Goal: Task Accomplishment & Management: Manage account settings

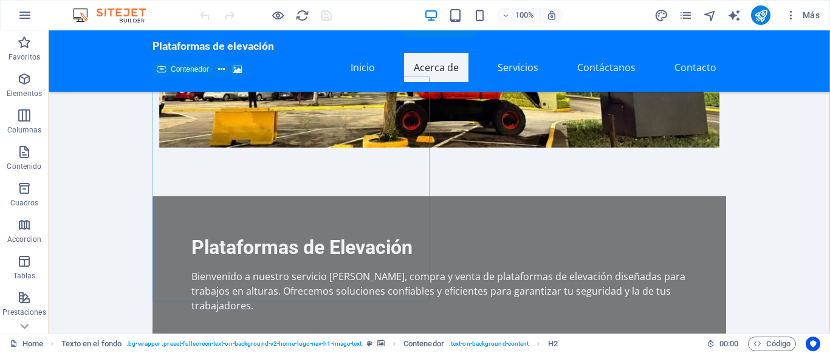
scroll to position [372, 0]
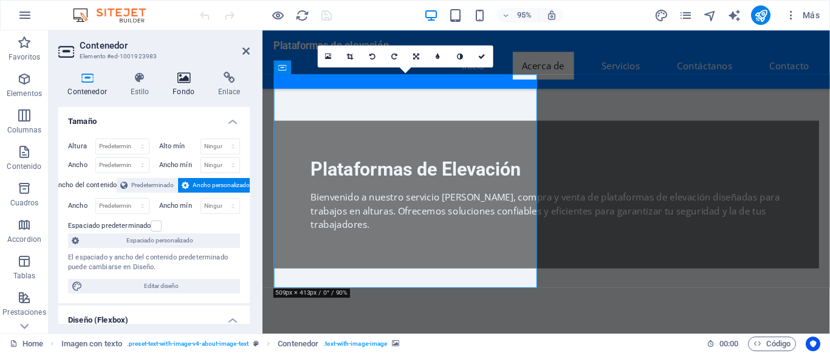
click at [182, 83] on icon at bounding box center [183, 78] width 41 height 12
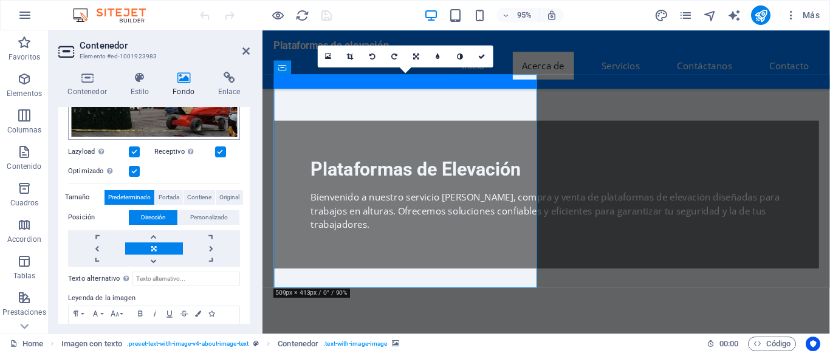
scroll to position [383, 0]
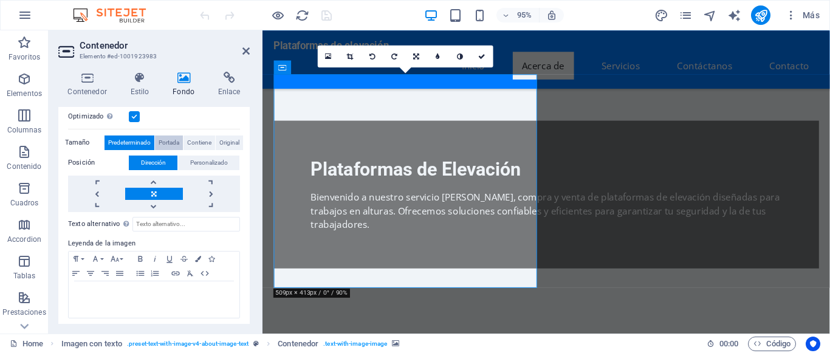
click at [176, 145] on span "Portada" at bounding box center [169, 143] width 21 height 15
click at [192, 144] on span "Contiene" at bounding box center [199, 143] width 24 height 15
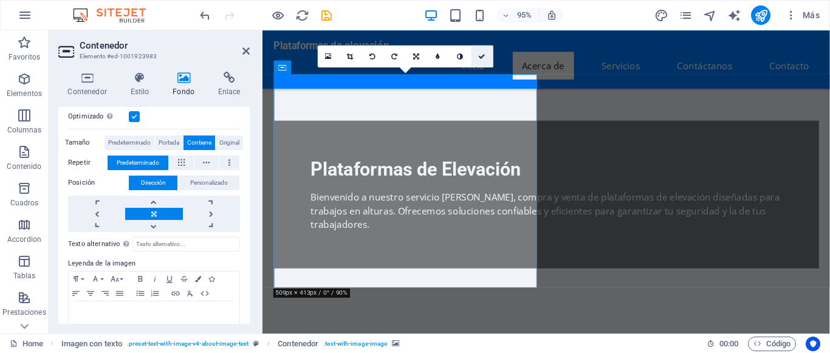
click at [483, 52] on link at bounding box center [482, 57] width 22 height 22
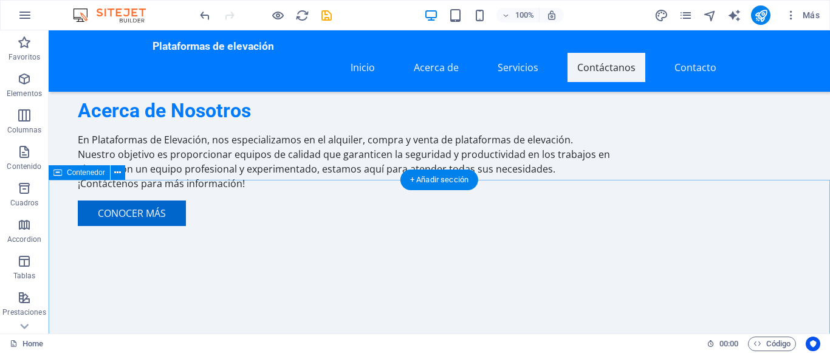
scroll to position [930, 0]
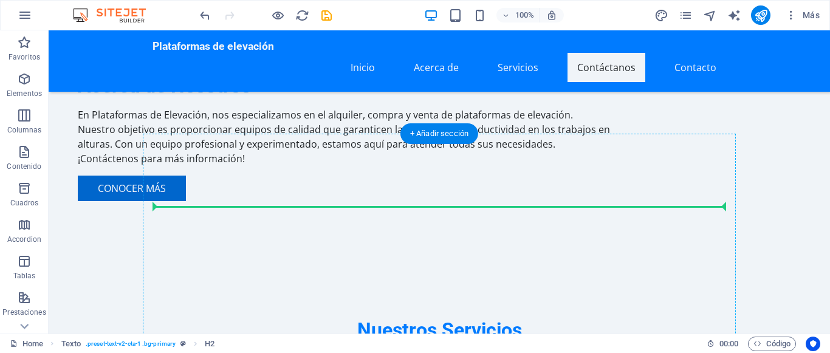
scroll to position [1044, 0]
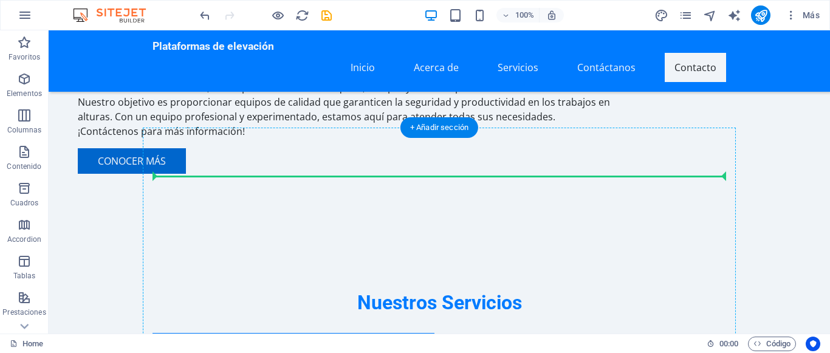
drag, startPoint x: 435, startPoint y: 108, endPoint x: 436, endPoint y: 180, distance: 72.9
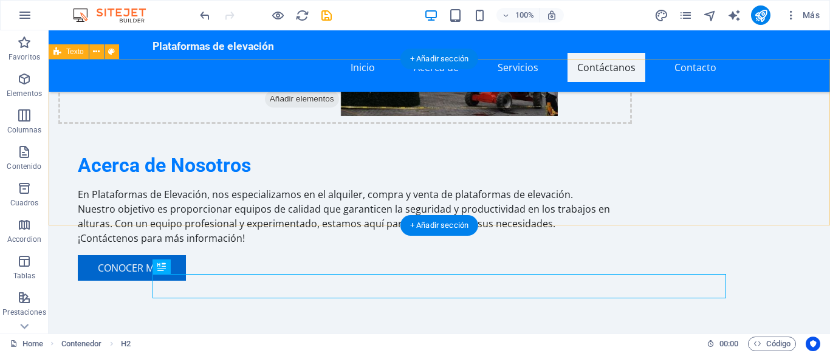
scroll to position [958, 0]
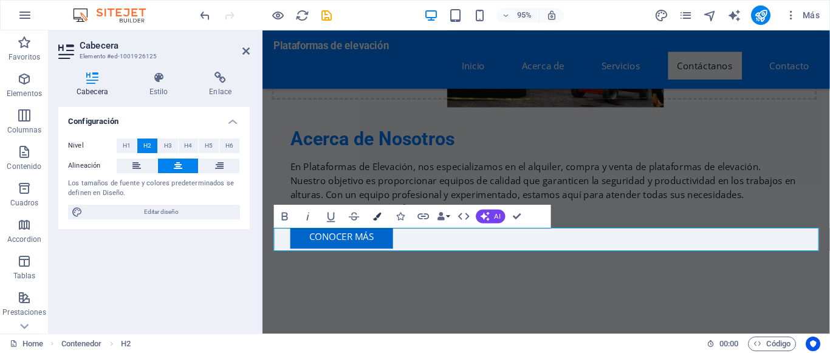
click at [379, 218] on icon "button" at bounding box center [377, 217] width 8 height 8
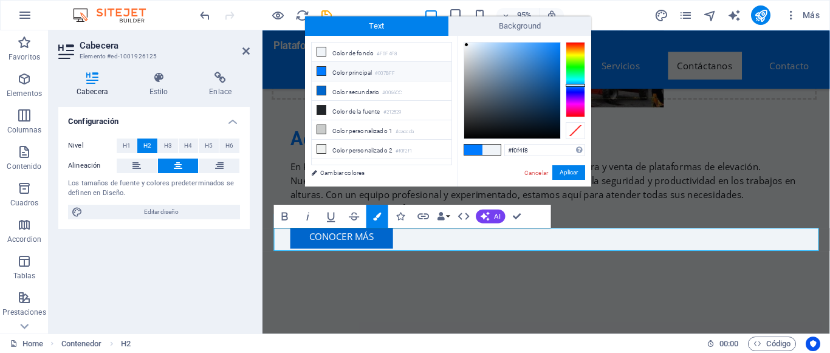
click at [340, 72] on li "Color principal #007BFF" at bounding box center [382, 71] width 140 height 19
type input "#007bff"
click at [563, 173] on button "Aplicar" at bounding box center [568, 172] width 33 height 15
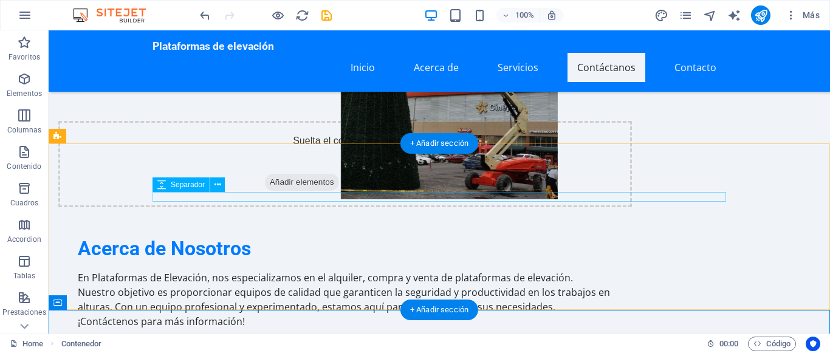
scroll to position [834, 0]
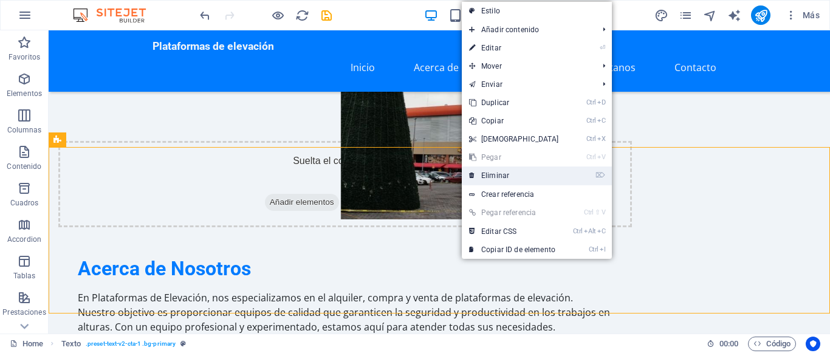
click at [484, 175] on link "⌦ Eliminar" at bounding box center [514, 176] width 105 height 18
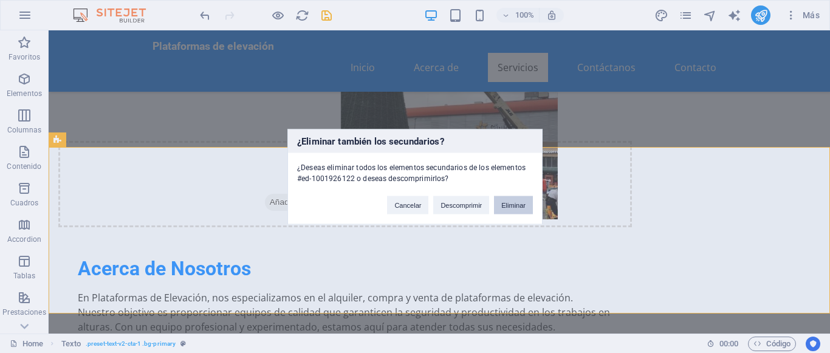
click at [510, 209] on button "Eliminar" at bounding box center [513, 205] width 39 height 18
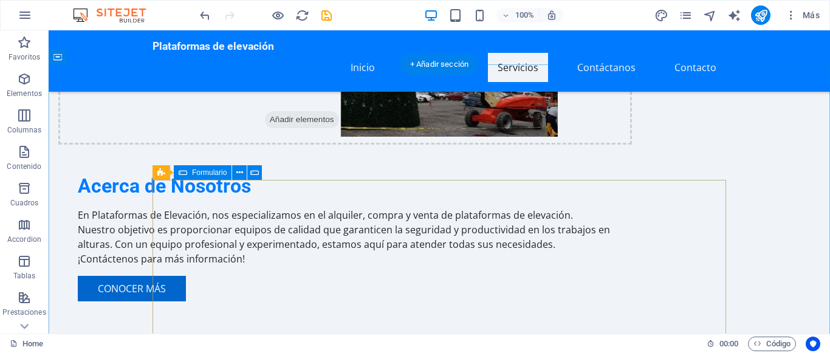
scroll to position [792, 0]
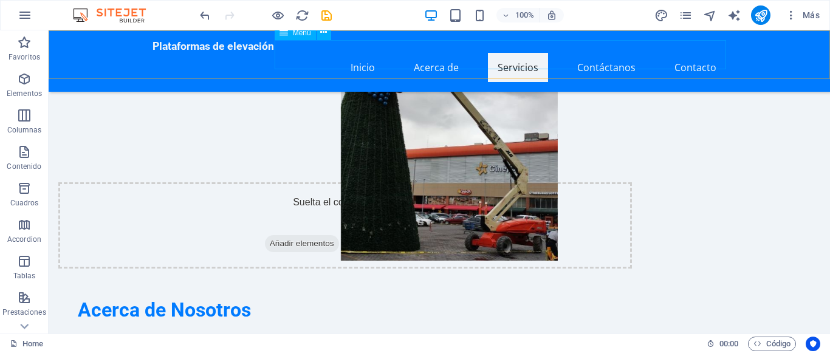
click at [619, 53] on nav "Inicio Acerca de Servicios Contáctanos Contacto" at bounding box center [440, 67] width 574 height 29
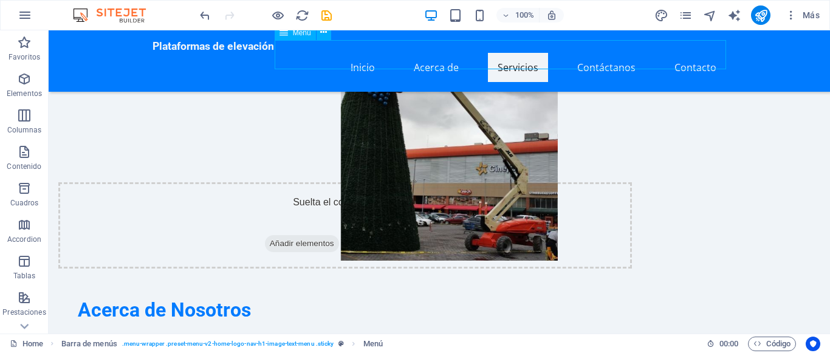
click at [619, 53] on nav "Inicio Acerca de Servicios Contáctanos Contacto" at bounding box center [440, 67] width 574 height 29
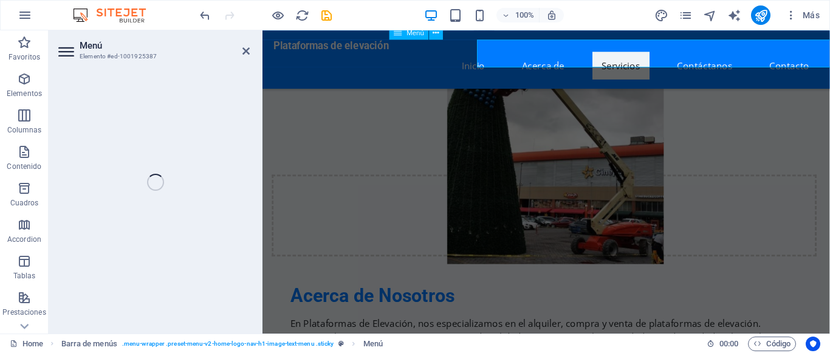
select select
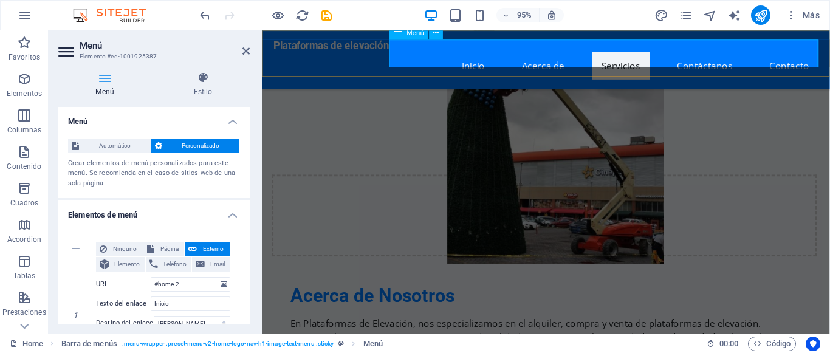
click at [806, 55] on nav "Inicio Acerca de Servicios Contáctanos Contacto" at bounding box center [562, 67] width 574 height 29
click at [806, 54] on nav "Inicio Acerca de Servicios Contáctanos Contacto" at bounding box center [562, 67] width 574 height 29
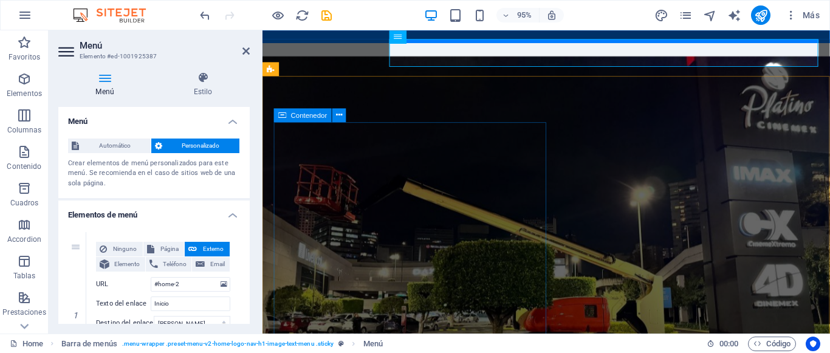
scroll to position [0, 0]
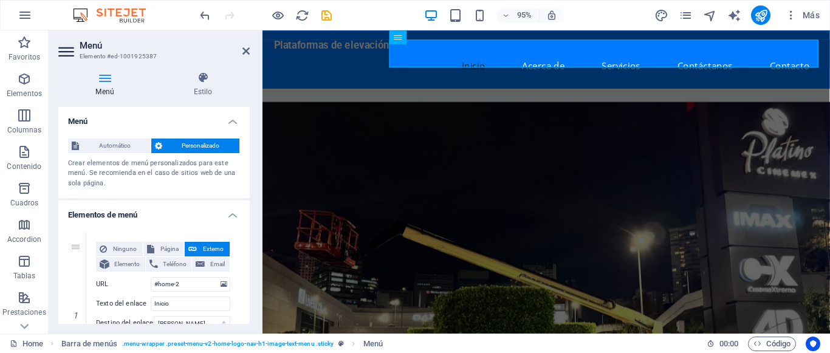
click at [632, 127] on figure at bounding box center [561, 276] width 597 height 369
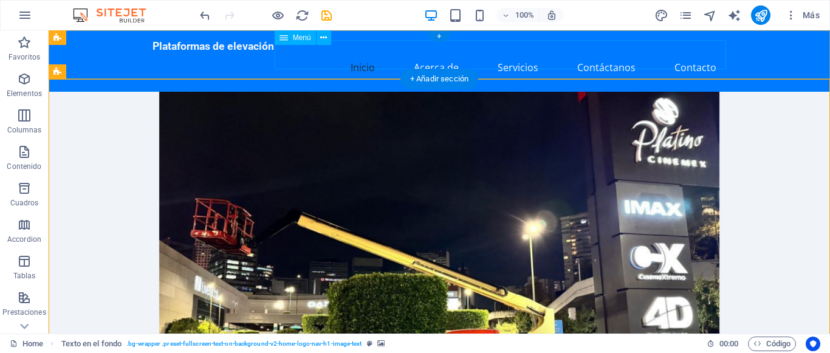
click at [515, 60] on nav "Inicio Acerca de Servicios Contáctanos Contacto" at bounding box center [440, 67] width 574 height 29
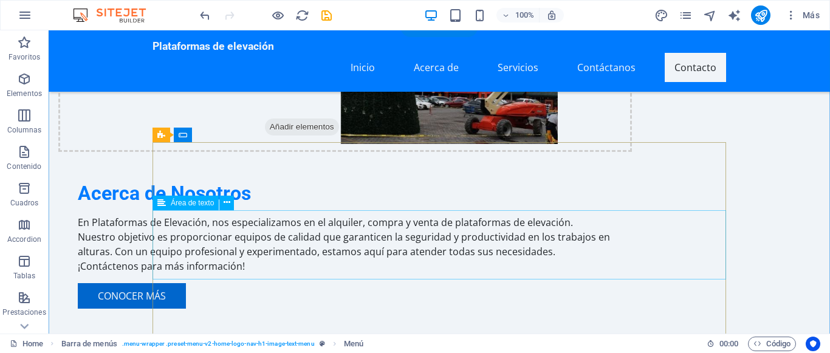
scroll to position [992, 0]
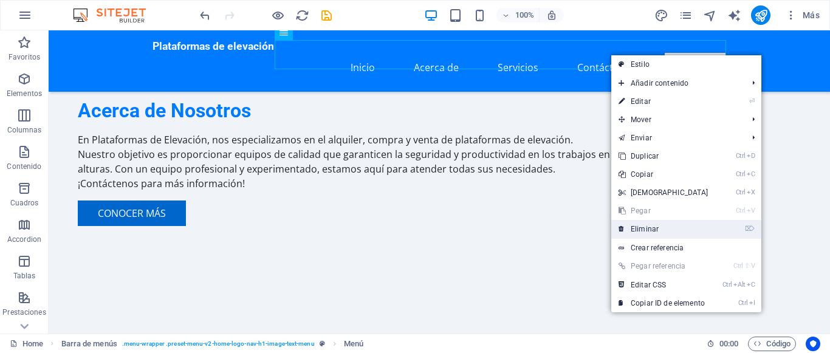
click at [650, 229] on link "⌦ Eliminar" at bounding box center [663, 229] width 105 height 18
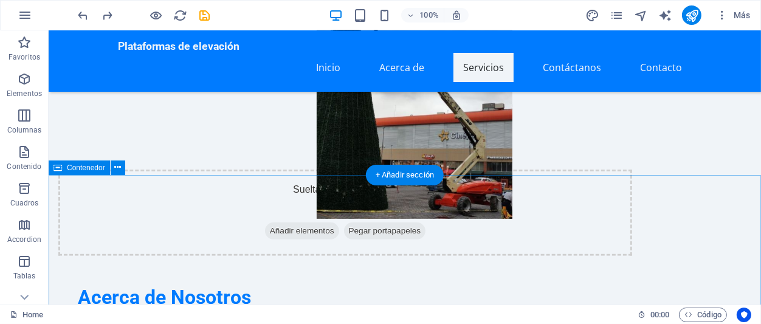
scroll to position [805, 0]
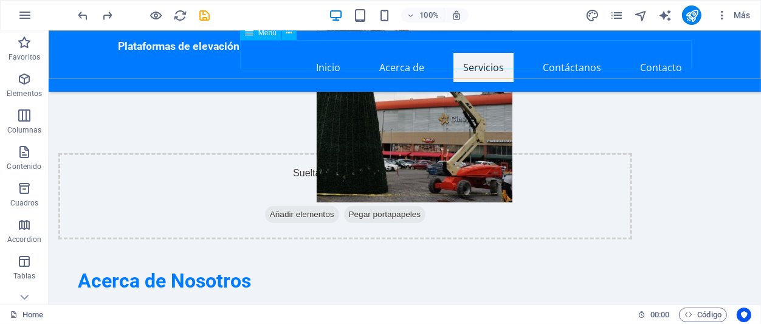
click at [577, 58] on nav "Inicio Acerca de Servicios Contáctanos Contacto" at bounding box center [404, 67] width 574 height 29
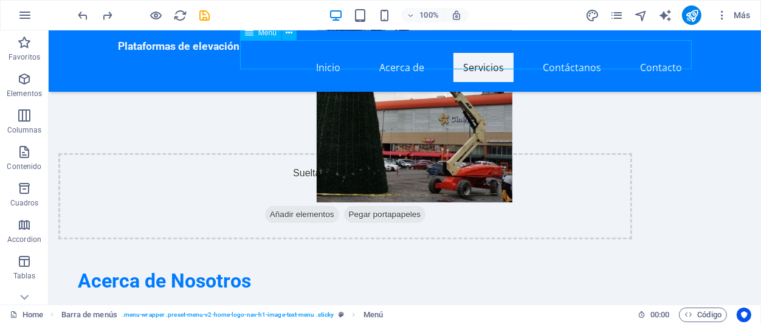
click at [577, 58] on nav "Inicio Acerca de Servicios Contáctanos Contacto" at bounding box center [404, 67] width 574 height 29
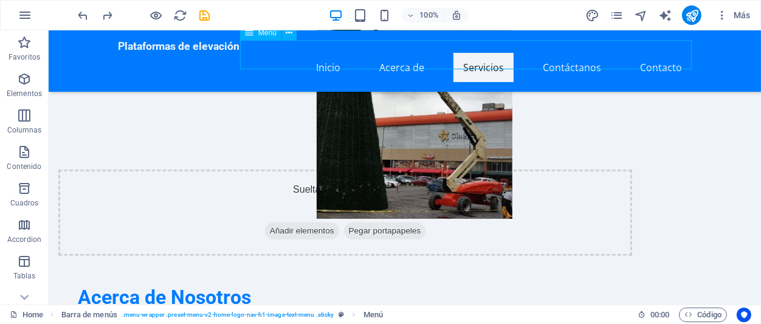
select select
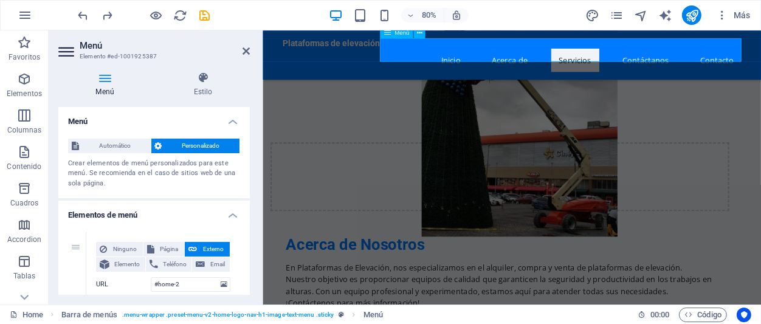
click at [732, 57] on nav "Inicio Acerca de Servicios Contáctanos Contacto" at bounding box center [574, 67] width 574 height 29
click at [738, 53] on nav "Inicio Acerca de Servicios Contáctanos Contacto" at bounding box center [574, 67] width 574 height 29
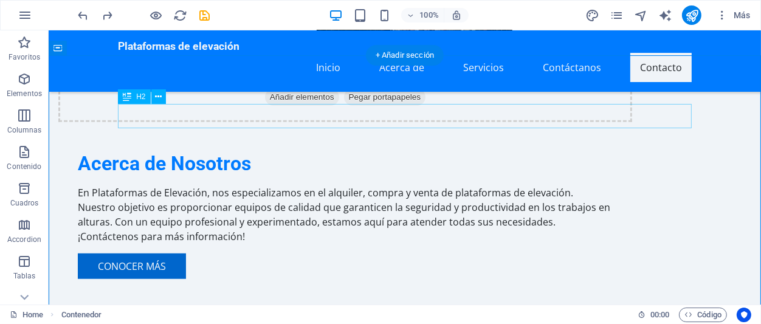
scroll to position [872, 0]
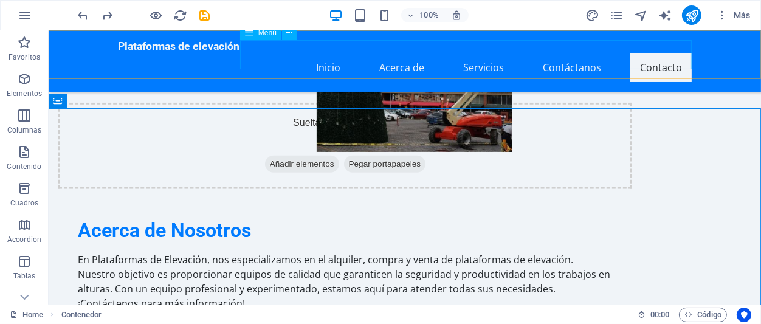
click at [585, 53] on nav "Inicio Acerca de Servicios Contáctanos Contacto" at bounding box center [404, 67] width 574 height 29
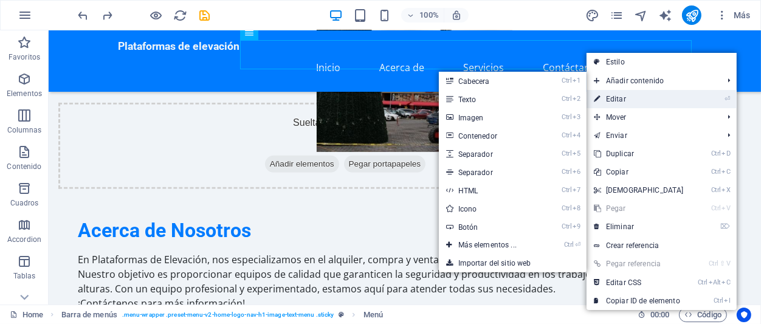
click at [619, 102] on link "⏎ Editar" at bounding box center [638, 99] width 105 height 18
select select
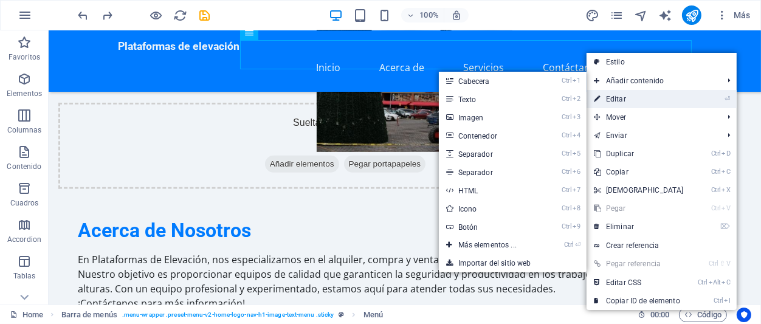
select select
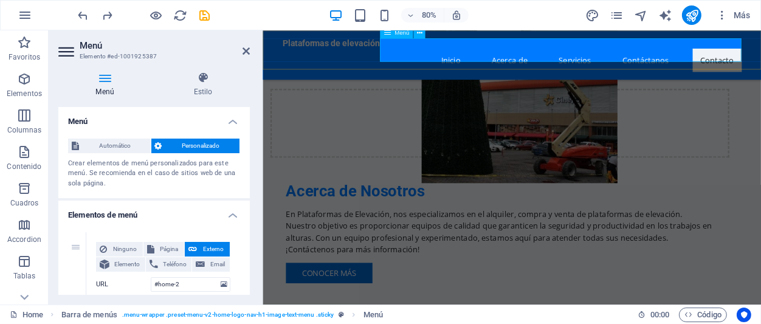
click at [732, 58] on nav "Inicio Acerca de Servicios Contáctanos Contacto" at bounding box center [574, 67] width 574 height 29
click at [731, 58] on nav "Inicio Acerca de Servicios Contáctanos Contacto" at bounding box center [574, 67] width 574 height 29
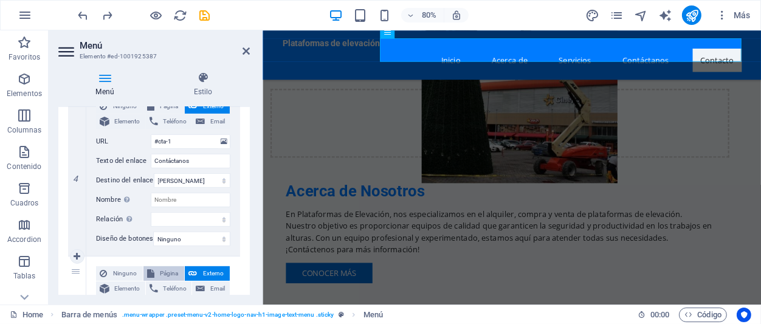
scroll to position [625, 0]
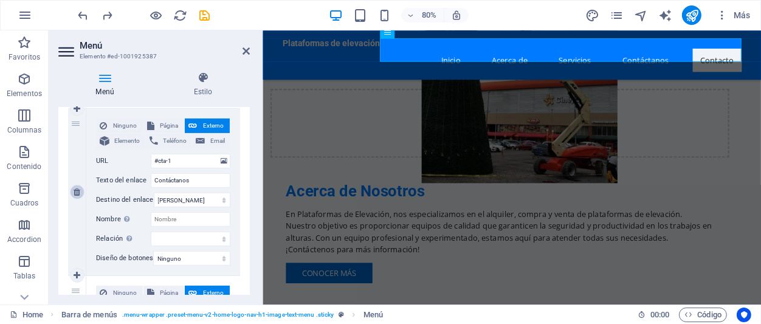
click at [77, 196] on icon at bounding box center [77, 192] width 7 height 9
select select
type input "#contact-us-1"
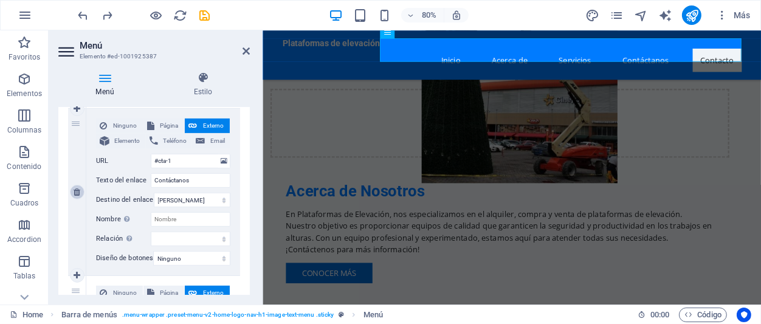
type input "Contacto"
select select
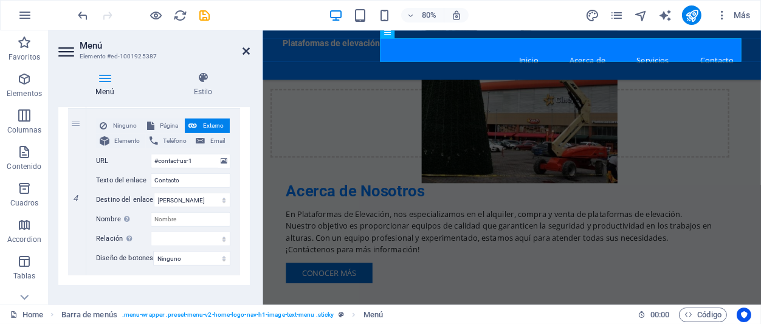
drag, startPoint x: 247, startPoint y: 52, endPoint x: 200, endPoint y: 34, distance: 50.8
click at [247, 52] on icon at bounding box center [245, 51] width 7 height 10
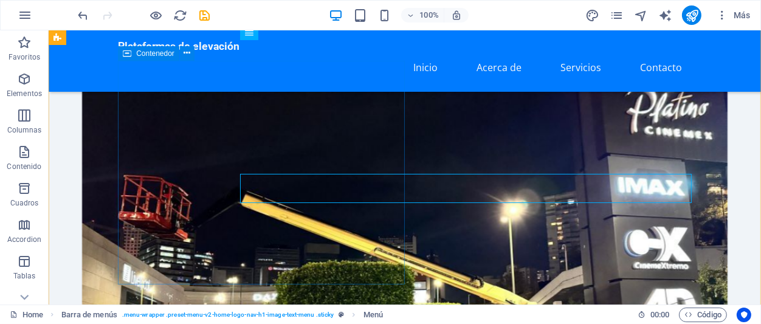
scroll to position [0, 0]
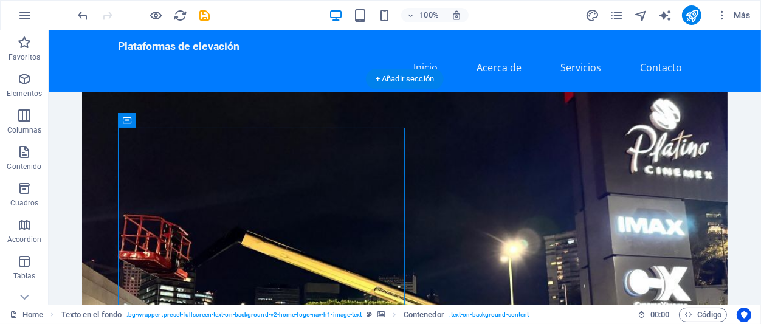
drag, startPoint x: 202, startPoint y: 153, endPoint x: 134, endPoint y: 104, distance: 83.1
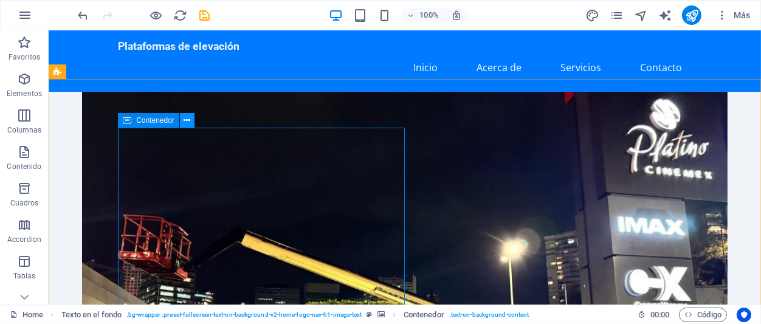
click at [182, 126] on button at bounding box center [187, 120] width 15 height 15
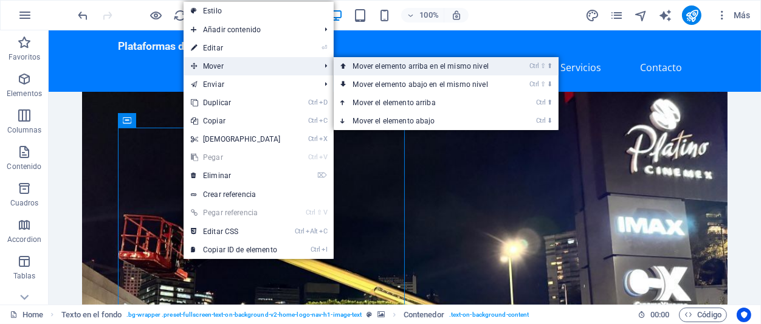
click at [380, 67] on link "Ctrl ⇧ ⬆ Mover elemento arriba en el mismo nivel" at bounding box center [423, 66] width 179 height 18
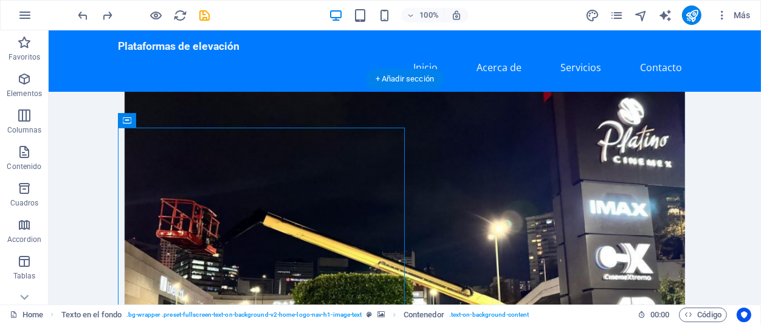
drag, startPoint x: 178, startPoint y: 153, endPoint x: 331, endPoint y: 168, distance: 153.2
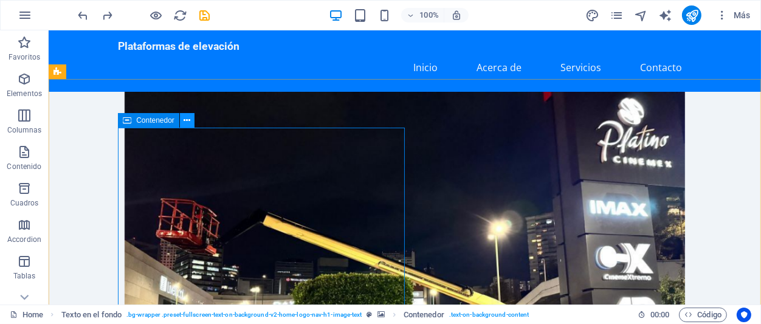
click at [183, 124] on button at bounding box center [187, 120] width 15 height 15
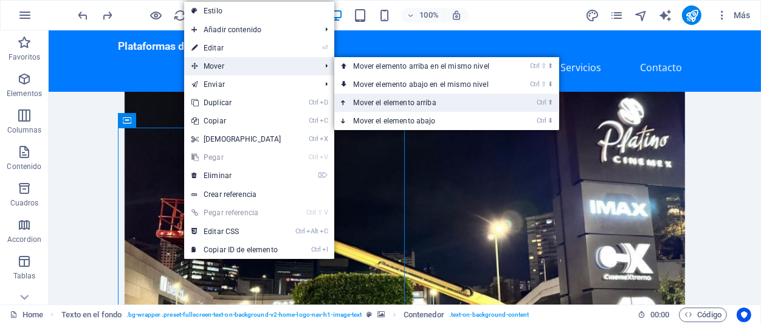
click at [385, 105] on link "Ctrl ⬆ Mover el elemento arriba" at bounding box center [423, 103] width 179 height 18
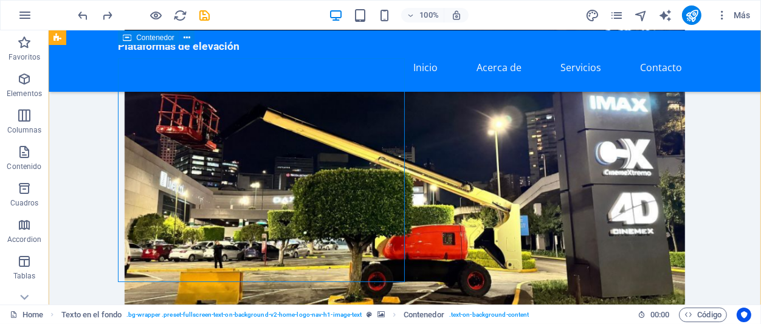
scroll to position [67, 0]
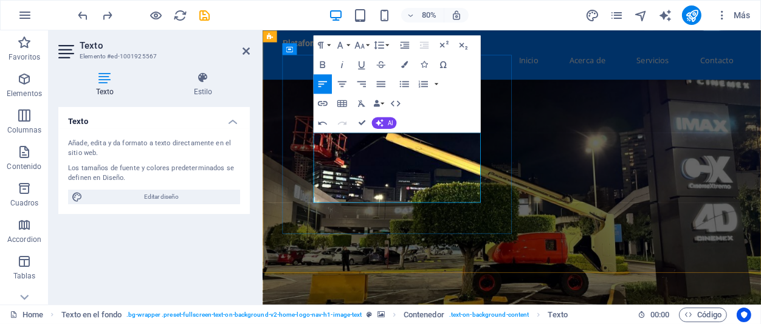
click at [611, 215] on figure at bounding box center [573, 196] width 623 height 369
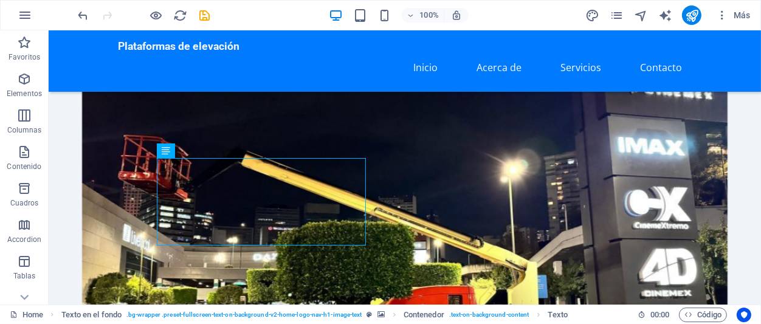
drag, startPoint x: 233, startPoint y: 181, endPoint x: 183, endPoint y: 171, distance: 50.9
drag, startPoint x: 251, startPoint y: 182, endPoint x: 207, endPoint y: 188, distance: 44.1
drag, startPoint x: 212, startPoint y: 184, endPoint x: 170, endPoint y: 210, distance: 49.7
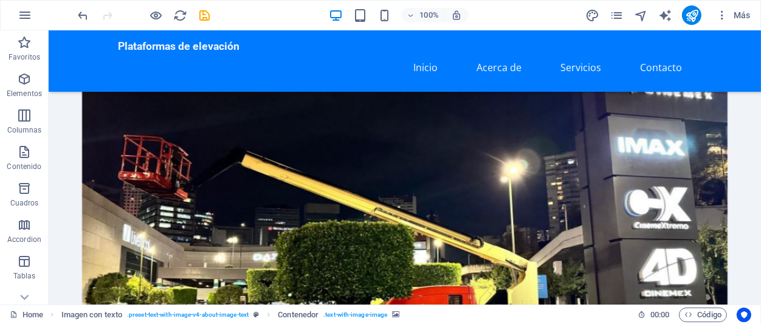
click at [446, 198] on figure at bounding box center [404, 196] width 712 height 369
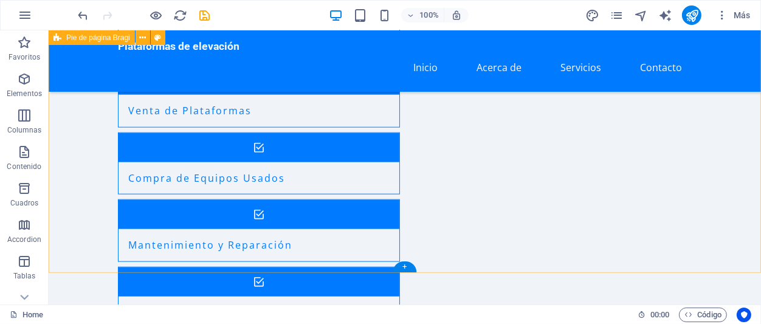
scroll to position [1370, 0]
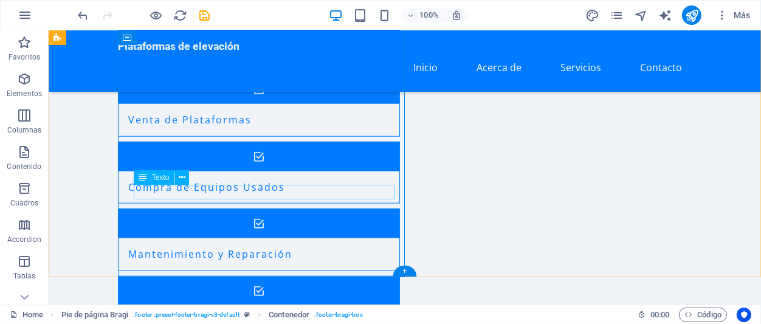
click at [184, 184] on icon at bounding box center [182, 177] width 7 height 13
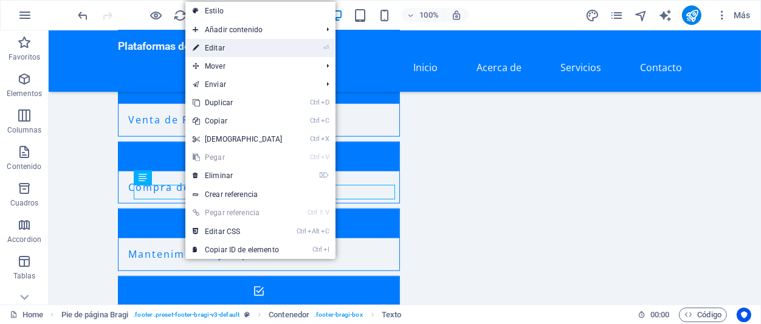
click at [233, 50] on link "⏎ Editar" at bounding box center [237, 48] width 105 height 18
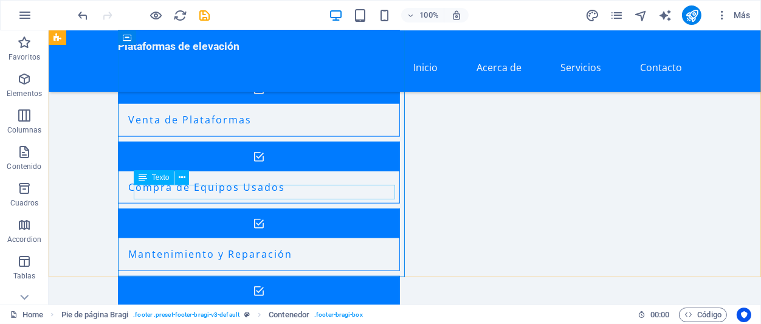
click at [162, 180] on span "Texto" at bounding box center [161, 177] width 18 height 7
click at [162, 182] on div "Texto" at bounding box center [154, 177] width 41 height 15
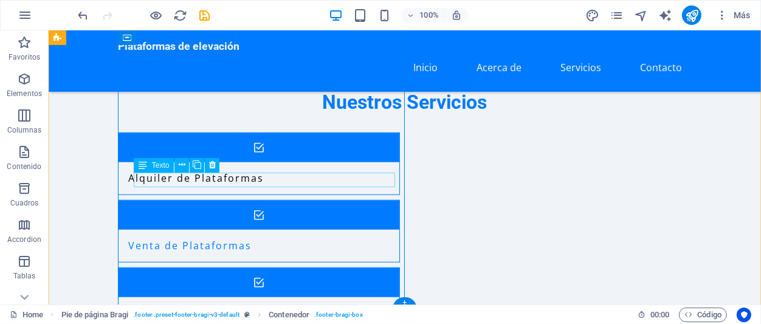
scroll to position [1237, 0]
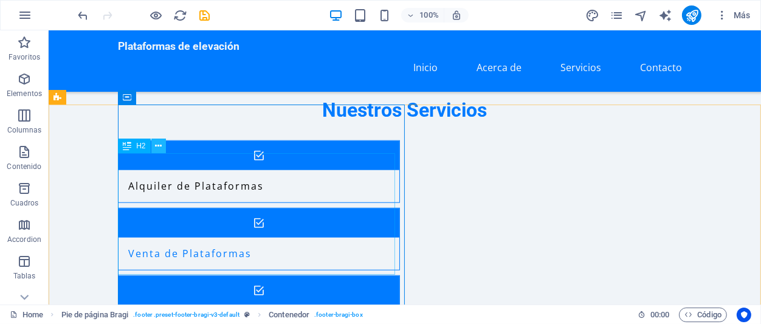
click at [154, 148] on button at bounding box center [158, 146] width 15 height 15
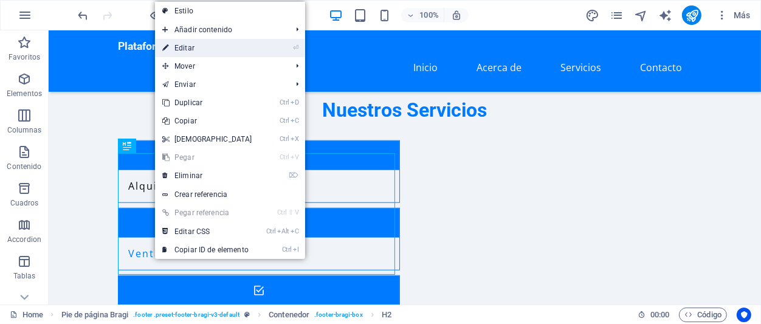
click at [185, 50] on link "⏎ Editar" at bounding box center [207, 48] width 105 height 18
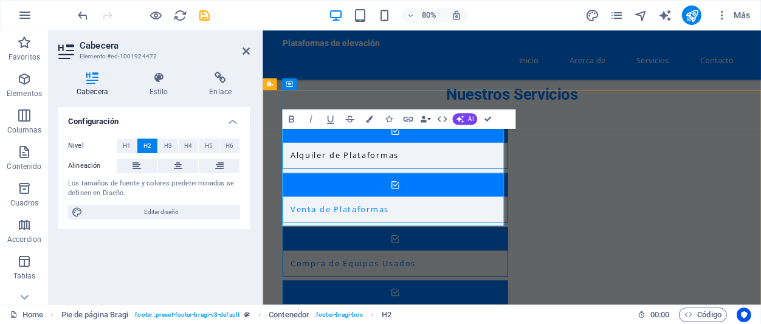
drag, startPoint x: 292, startPoint y: 191, endPoint x: 449, endPoint y: 259, distance: 170.7
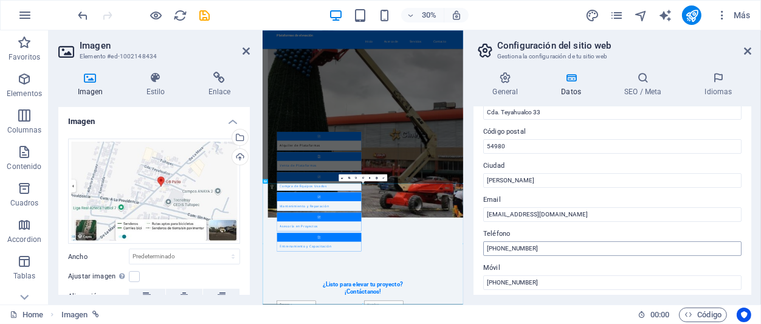
scroll to position [170, 0]
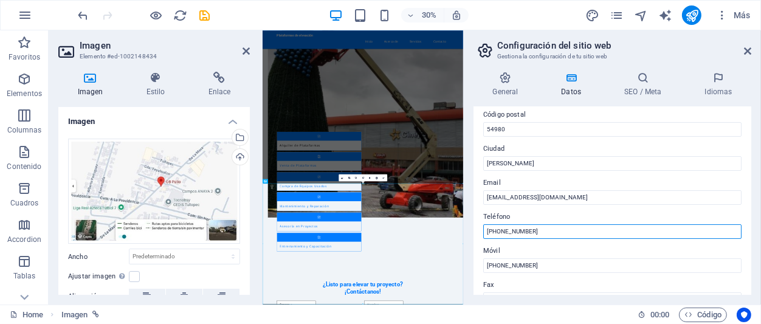
click at [555, 231] on input "[PHONE_NUMBER]" at bounding box center [612, 231] width 258 height 15
click at [551, 233] on input "[PHONE_NUMBER]," at bounding box center [612, 231] width 258 height 15
paste input "4781 6032"
click at [575, 233] on input "[PHONE_NUMBER], [PHONE_NUMBER]," at bounding box center [612, 231] width 258 height 15
paste input "8615 9459"
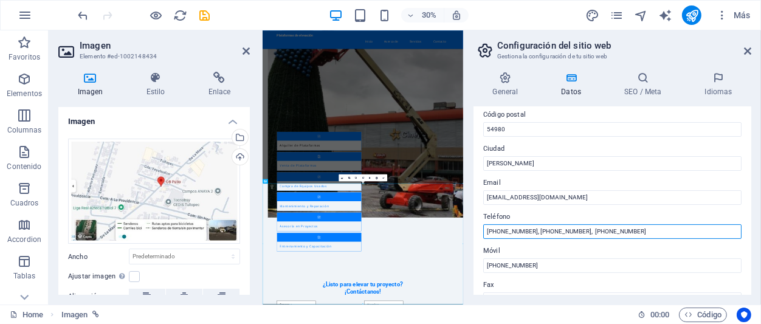
click at [563, 230] on input "[PHONE_NUMBER], [PHONE_NUMBER], [PHONE_NUMBER]" at bounding box center [612, 231] width 258 height 15
click at [546, 233] on input "[PHONE_NUMBER], [PHONE_NUMBER], [PHONE_NUMBER]" at bounding box center [612, 231] width 258 height 15
click at [579, 228] on input "[PHONE_NUMBER], [PHONE_NUMBER], [PHONE_NUMBER]" at bounding box center [612, 231] width 258 height 15
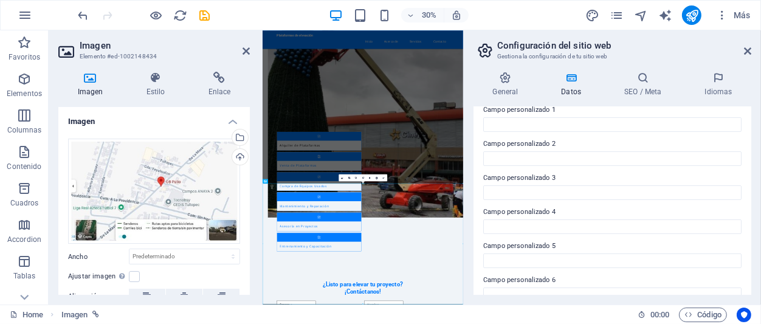
scroll to position [396, 0]
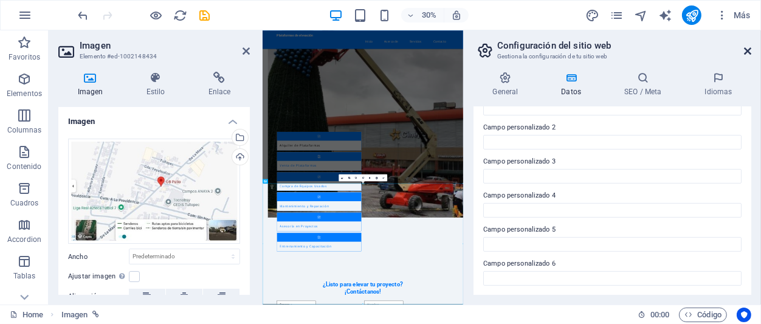
type input "[PHONE_NUMBER], [PHONE_NUMBER], [PHONE_NUMBER]"
click at [746, 50] on icon at bounding box center [747, 51] width 7 height 10
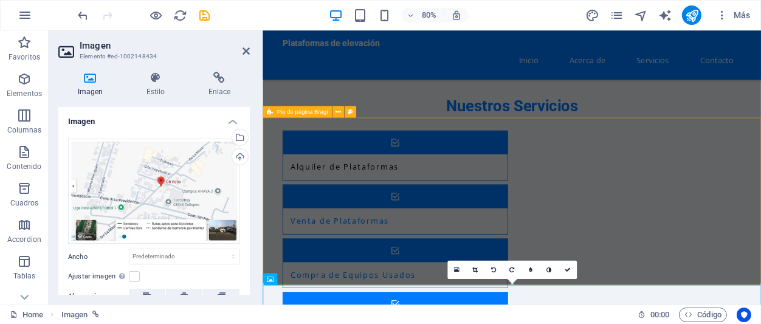
scroll to position [1202, 0]
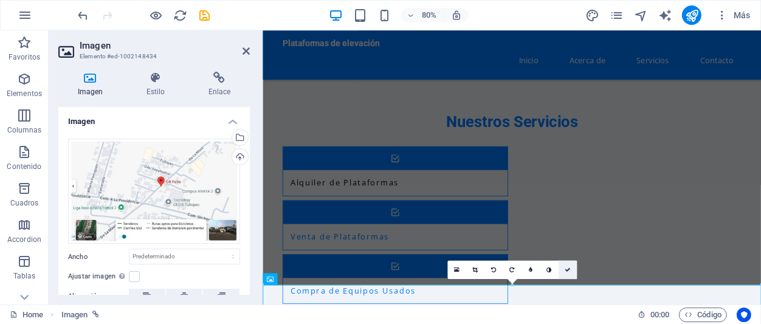
click at [571, 270] on link at bounding box center [567, 270] width 18 height 18
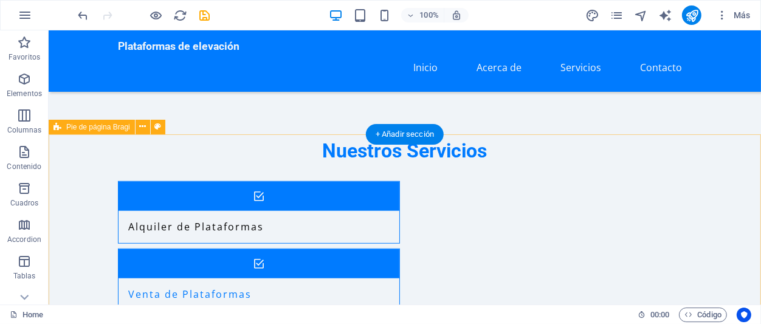
scroll to position [1263, 0]
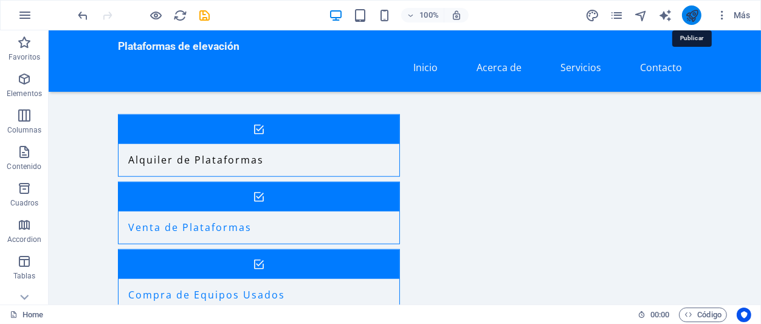
click at [689, 17] on icon "publish" at bounding box center [692, 16] width 14 height 14
checkbox input "false"
click at [689, 17] on icon "publish" at bounding box center [692, 16] width 14 height 14
